Goal: Understand process/instructions: Learn how to perform a task or action

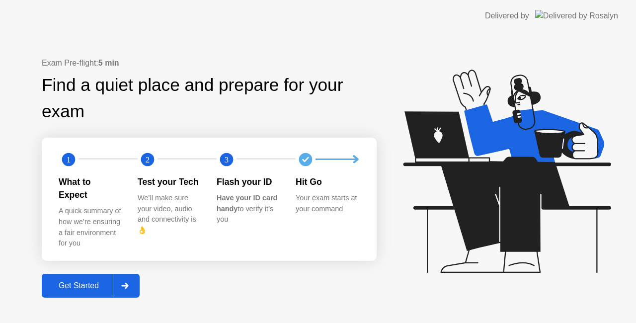
click at [70, 281] on div "Get Started" at bounding box center [79, 285] width 68 height 9
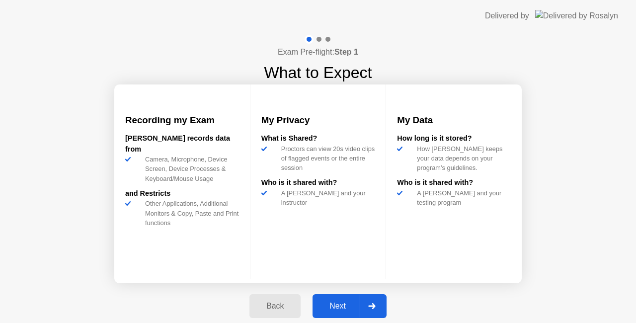
click at [339, 302] on div "Next" at bounding box center [338, 306] width 44 height 9
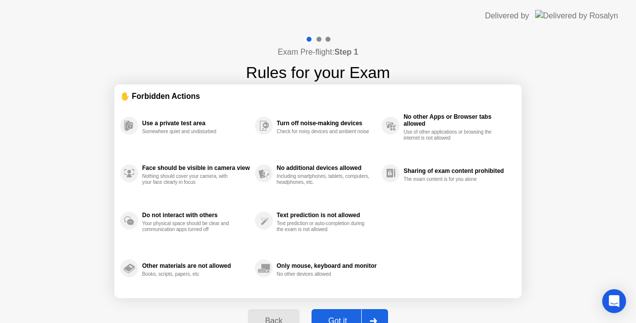
click at [339, 310] on button "Got it" at bounding box center [350, 321] width 77 height 24
select select "**********"
select select "*******"
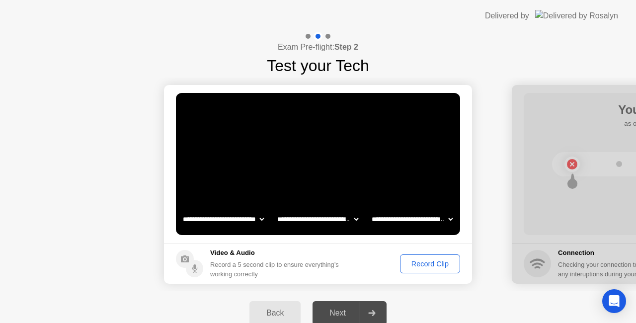
click at [411, 266] on div "Record Clip" at bounding box center [429, 264] width 53 height 8
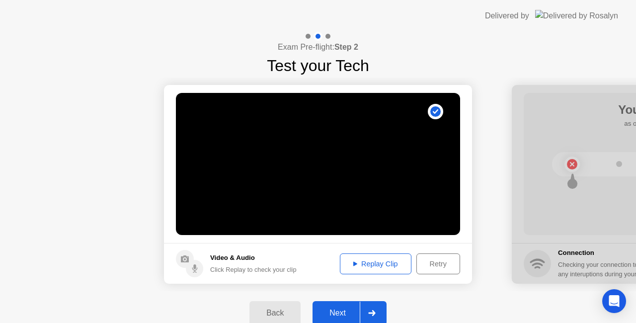
click at [377, 265] on div "Replay Clip" at bounding box center [375, 264] width 65 height 8
click at [341, 309] on div "Next" at bounding box center [338, 313] width 44 height 9
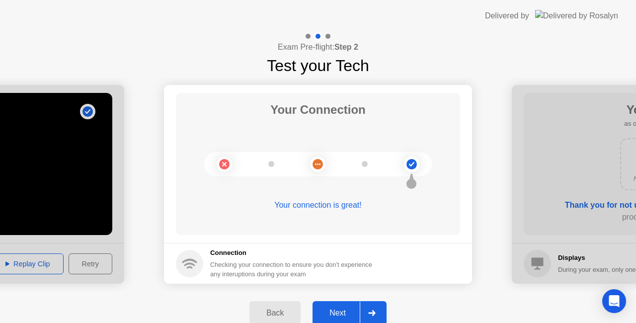
click at [341, 309] on div "Next" at bounding box center [338, 313] width 44 height 9
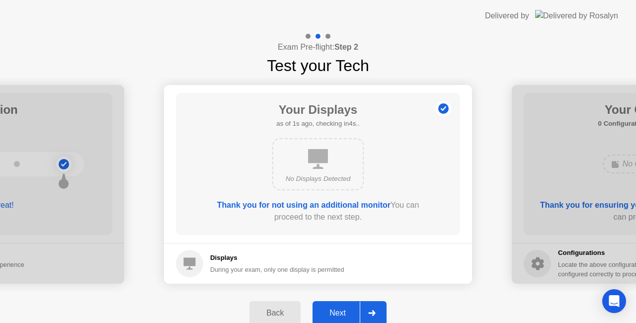
click at [341, 309] on div "Next" at bounding box center [338, 313] width 44 height 9
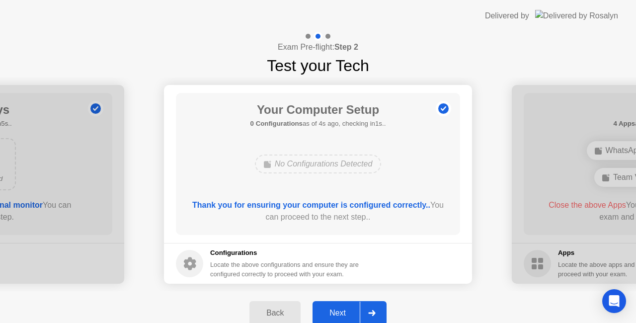
click at [341, 309] on div "Next" at bounding box center [338, 313] width 44 height 9
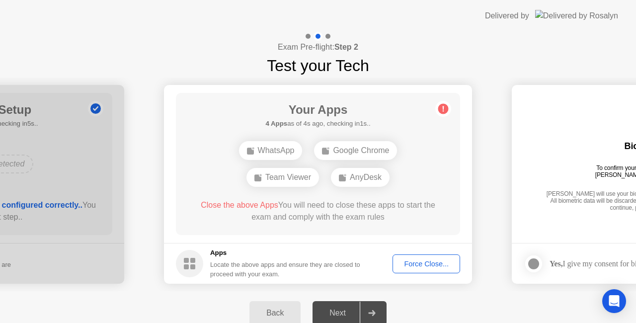
click at [410, 262] on div "Force Close..." at bounding box center [426, 264] width 61 height 8
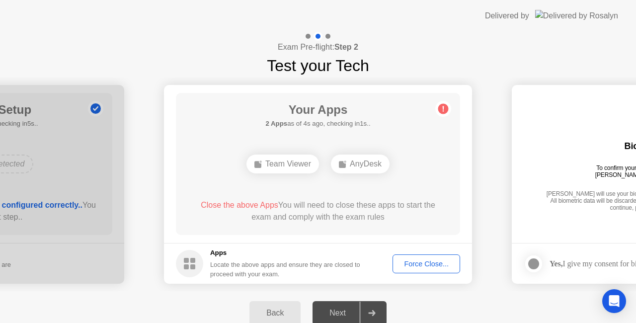
click at [417, 265] on div "Force Close..." at bounding box center [426, 264] width 61 height 8
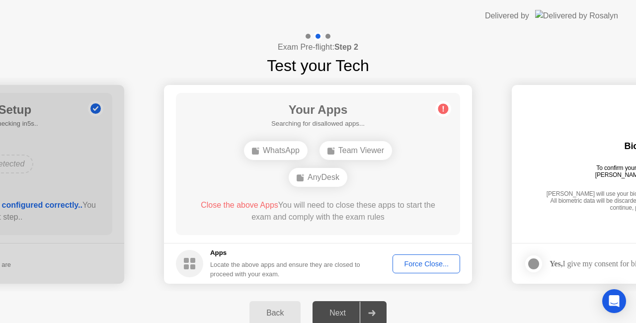
click at [415, 260] on div "Force Close..." at bounding box center [426, 264] width 61 height 8
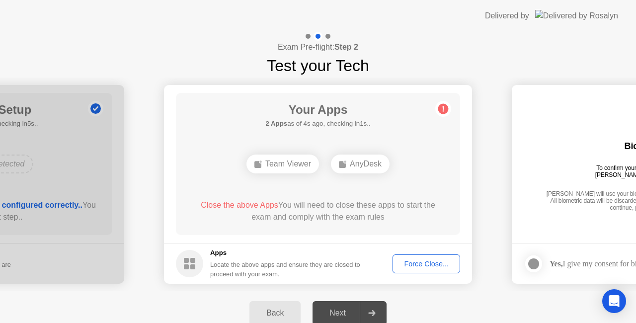
click at [443, 107] on icon at bounding box center [443, 108] width 1 height 5
click at [348, 161] on div "AnyDesk" at bounding box center [360, 164] width 59 height 19
click at [278, 304] on button "Back" at bounding box center [274, 313] width 51 height 24
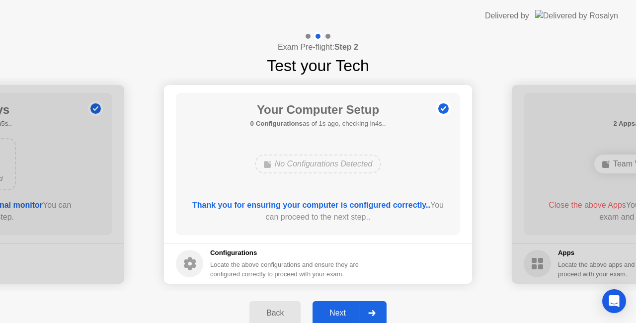
click at [278, 304] on button "Back" at bounding box center [274, 313] width 51 height 24
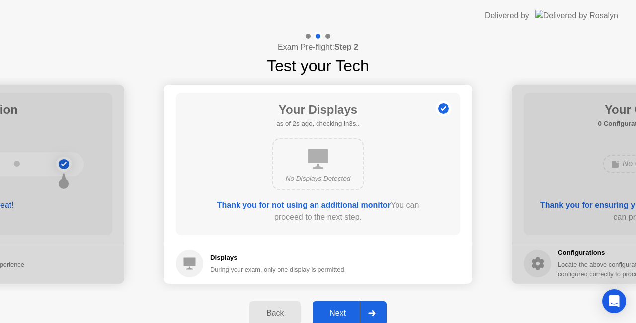
click at [278, 304] on button "Back" at bounding box center [274, 313] width 51 height 24
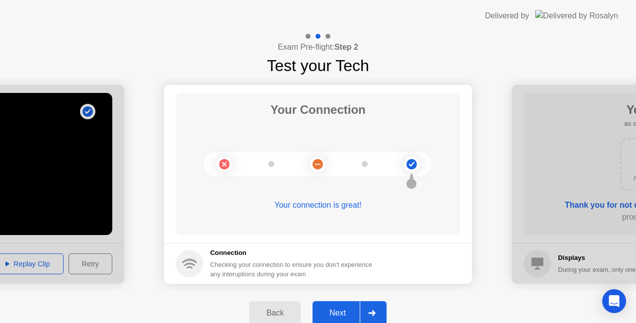
click at [278, 304] on button "Back" at bounding box center [274, 313] width 51 height 24
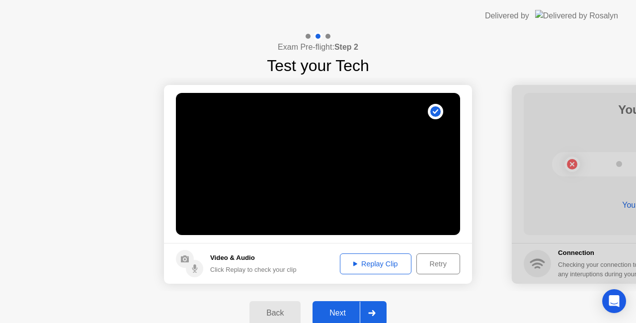
click at [278, 304] on button "Back" at bounding box center [274, 313] width 51 height 24
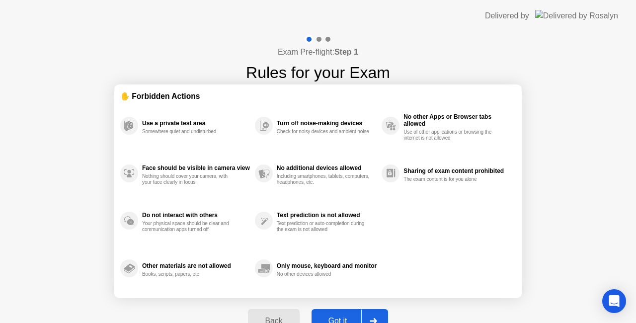
click at [266, 308] on div "Back Got it" at bounding box center [318, 321] width 152 height 46
click at [264, 314] on button "Back" at bounding box center [273, 321] width 51 height 24
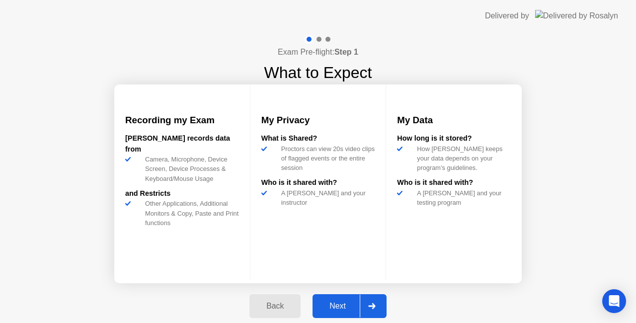
click at [264, 310] on div "Back" at bounding box center [274, 306] width 45 height 9
